Goal: Navigation & Orientation: Find specific page/section

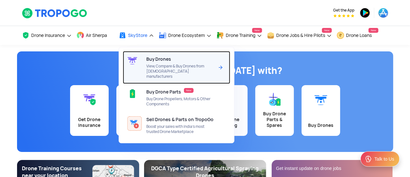
click at [146, 63] on div at bounding box center [134, 67] width 23 height 33
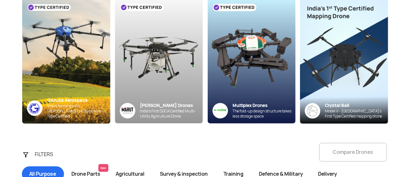
scroll to position [96, 0]
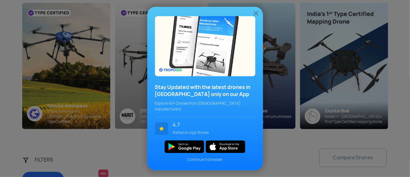
click at [257, 14] on img at bounding box center [256, 13] width 8 height 8
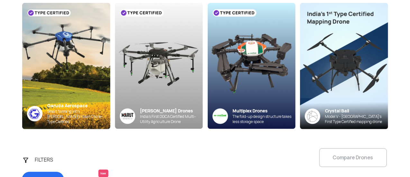
click at [339, 155] on div "FILTERS Compare Drones All Purpose Drone Parts New Agricultural Survey & inspec…" at bounding box center [205, 169] width 376 height 40
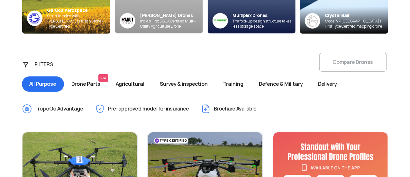
scroll to position [193, 0]
